Goal: Transaction & Acquisition: Purchase product/service

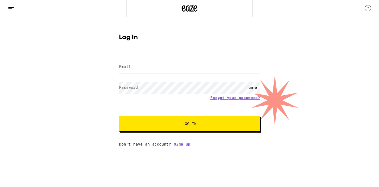
type input "[EMAIL_ADDRESS][DOMAIN_NAME]"
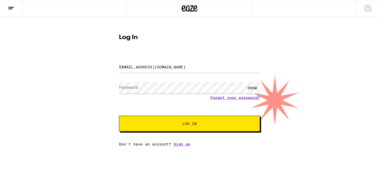
click at [170, 121] on button "Log In" at bounding box center [189, 123] width 141 height 16
